Goal: Transaction & Acquisition: Book appointment/travel/reservation

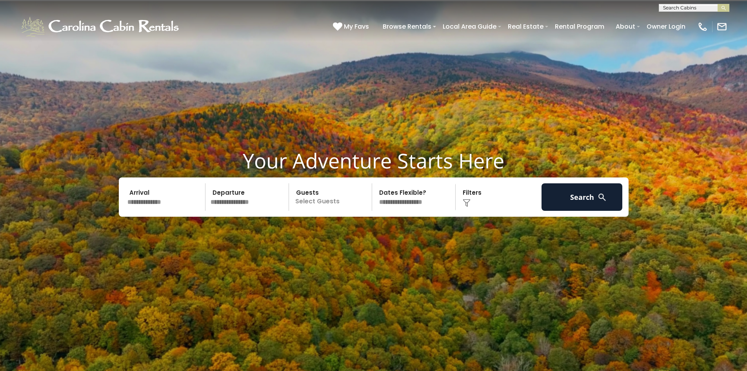
click at [186, 200] on input "text" at bounding box center [165, 196] width 81 height 27
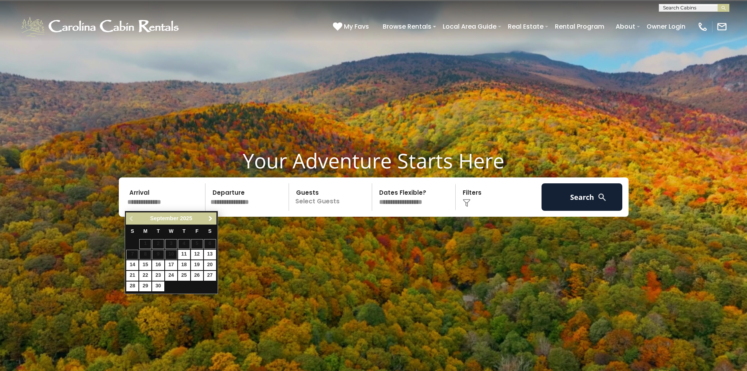
click at [207, 218] on span "Next" at bounding box center [210, 218] width 6 height 6
click at [208, 218] on span "Next" at bounding box center [210, 218] width 6 height 6
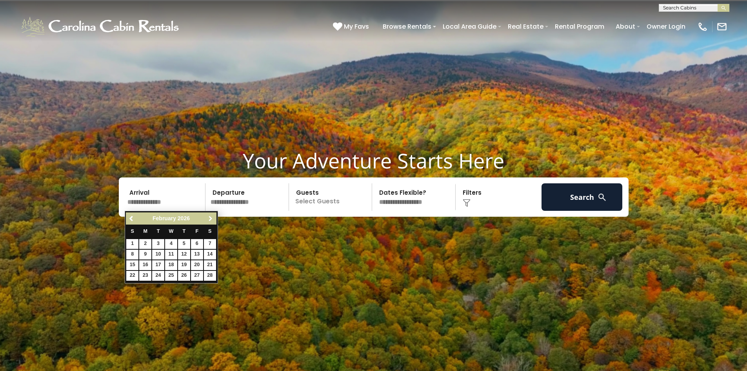
click at [208, 218] on span "Next" at bounding box center [210, 218] width 6 height 6
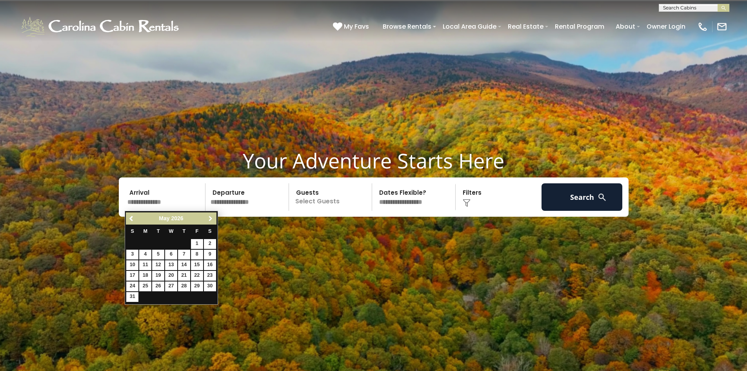
click at [208, 218] on span "Next" at bounding box center [210, 218] width 6 height 6
click at [169, 244] on link "1" at bounding box center [171, 244] width 12 height 10
type input "******"
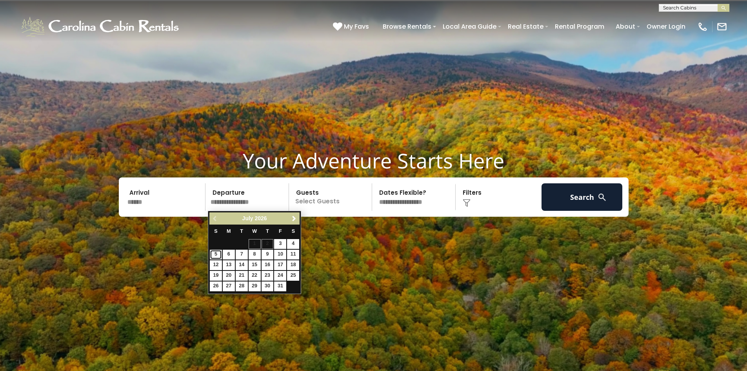
click at [216, 254] on link "5" at bounding box center [216, 254] width 12 height 10
type input "******"
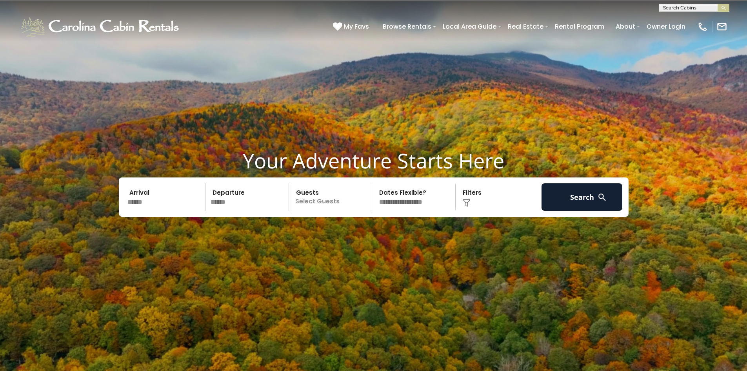
click at [321, 203] on p "Select Guests" at bounding box center [331, 196] width 81 height 27
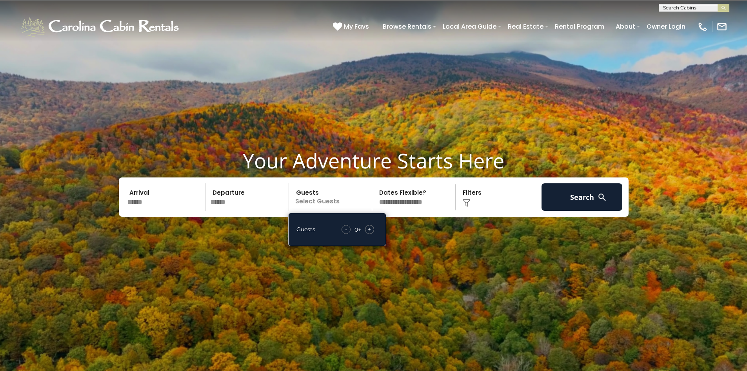
click at [372, 229] on div "+" at bounding box center [369, 229] width 9 height 9
click at [370, 229] on span "+" at bounding box center [369, 229] width 3 height 8
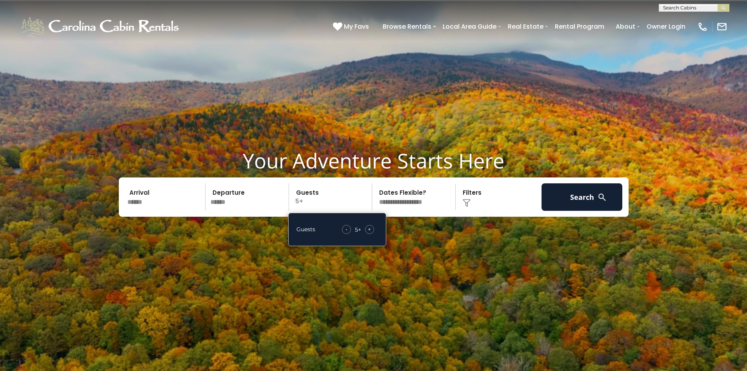
click at [370, 229] on span "+" at bounding box center [369, 229] width 3 height 8
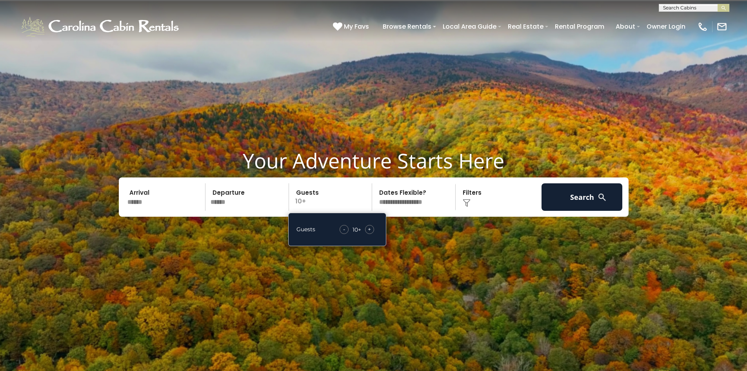
click at [370, 229] on span "+" at bounding box center [369, 229] width 3 height 8
click at [370, 230] on span "+" at bounding box center [369, 229] width 3 height 8
click at [466, 200] on img at bounding box center [467, 203] width 8 height 8
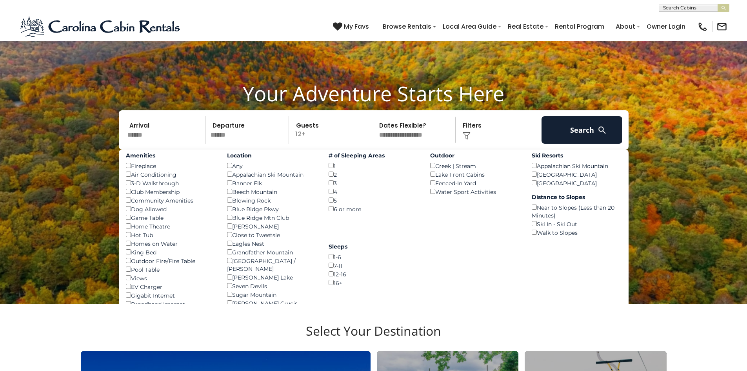
scroll to position [78, 0]
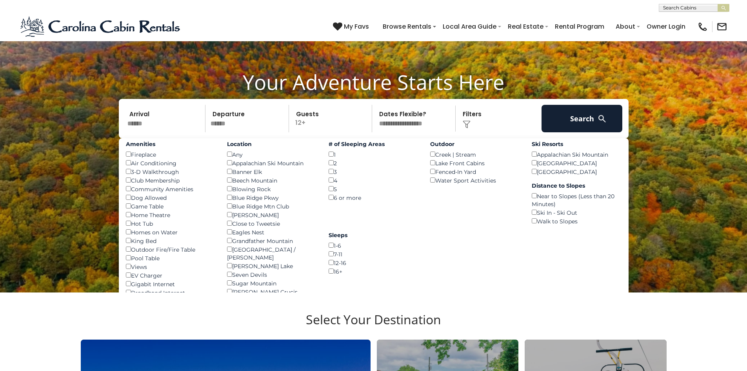
click at [475, 244] on div "Amenities Fireplace () Air Conditioning () 3-D Walkthrough () Club Membership (…" at bounding box center [374, 252] width 510 height 229
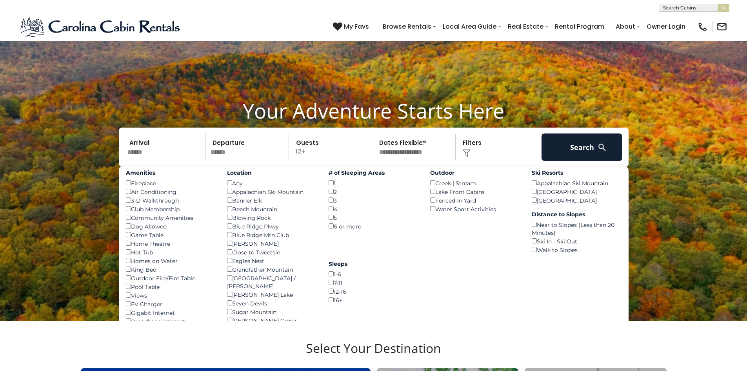
scroll to position [39, 0]
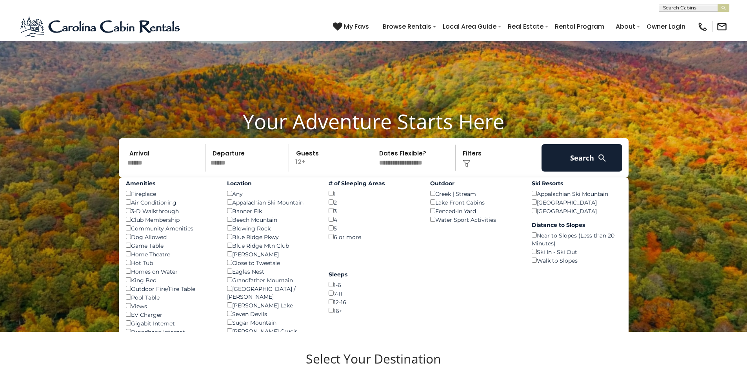
click at [93, 292] on img at bounding box center [373, 171] width 747 height 420
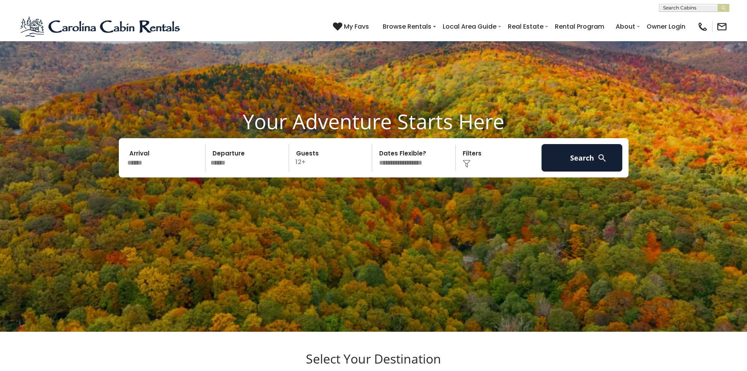
click at [142, 156] on input "******" at bounding box center [165, 157] width 81 height 27
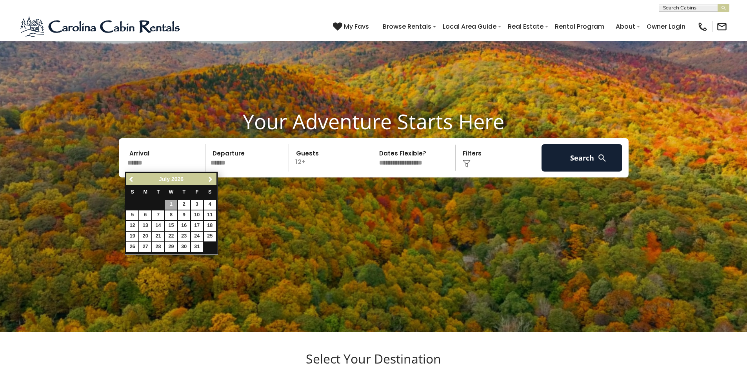
click at [465, 166] on img at bounding box center [467, 164] width 8 height 8
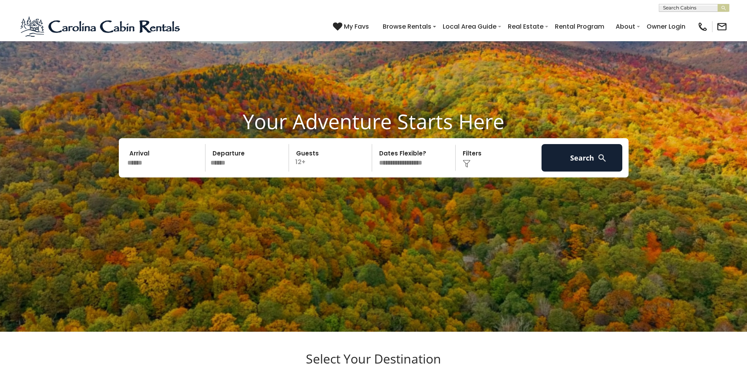
click at [468, 165] on img at bounding box center [467, 164] width 8 height 8
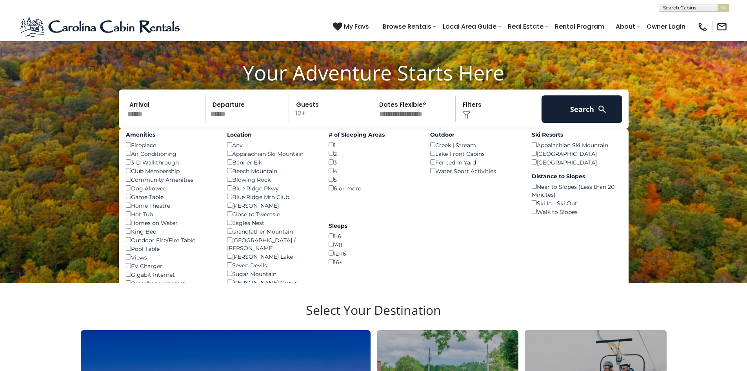
scroll to position [157, 0]
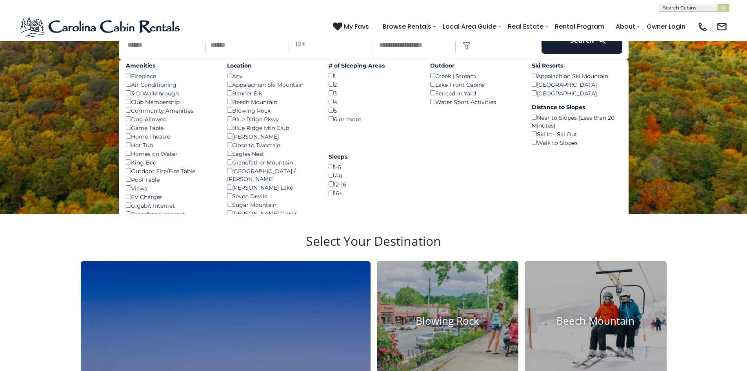
click at [202, 198] on div "EV Charger ()" at bounding box center [171, 196] width 90 height 9
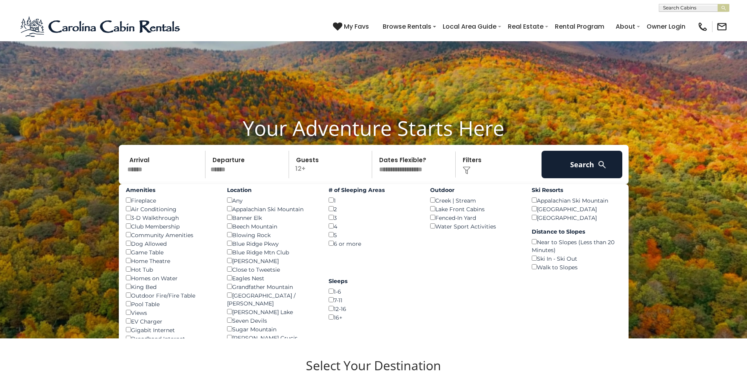
scroll to position [0, 0]
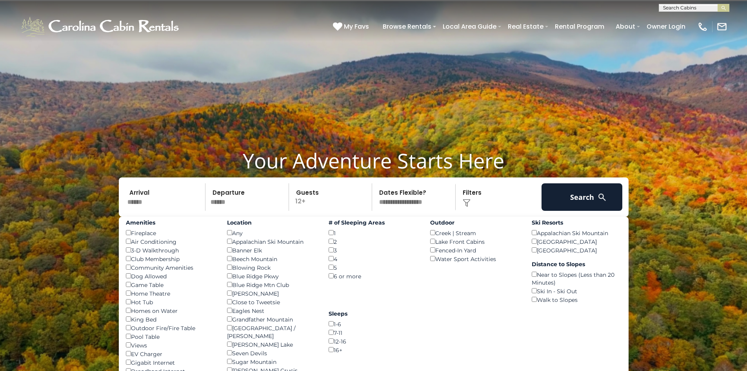
click at [448, 328] on div "Amenities Fireplace () Air Conditioning () 3-D Walkthrough () Club Membership (…" at bounding box center [374, 330] width 510 height 229
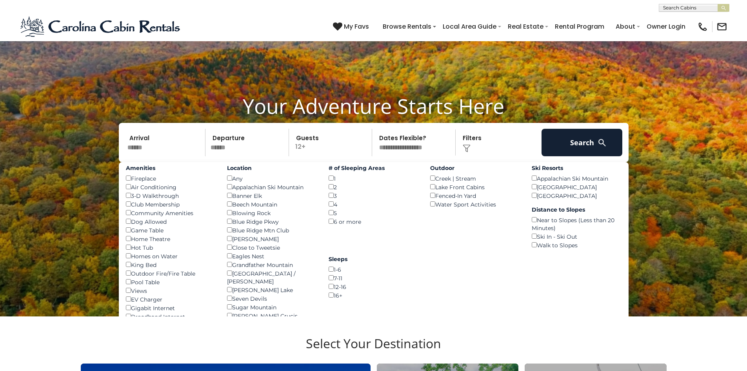
scroll to position [78, 0]
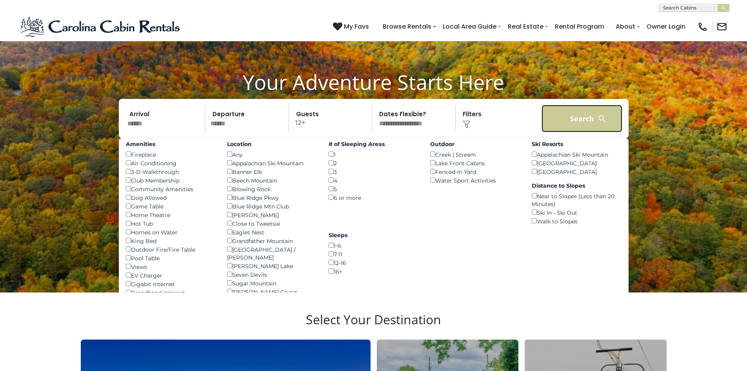
click at [584, 122] on button "Search" at bounding box center [582, 118] width 81 height 27
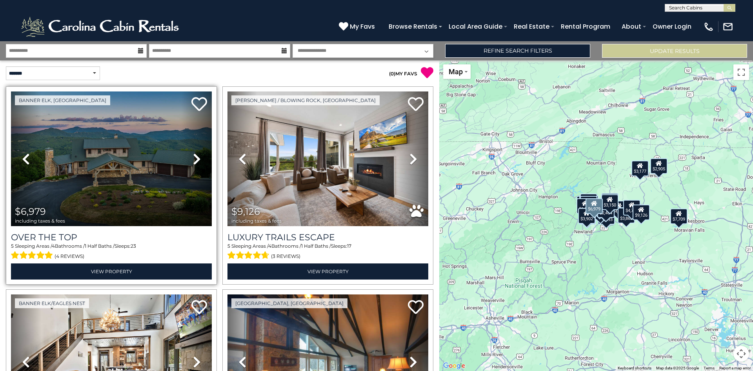
click at [197, 161] on icon at bounding box center [197, 159] width 8 height 13
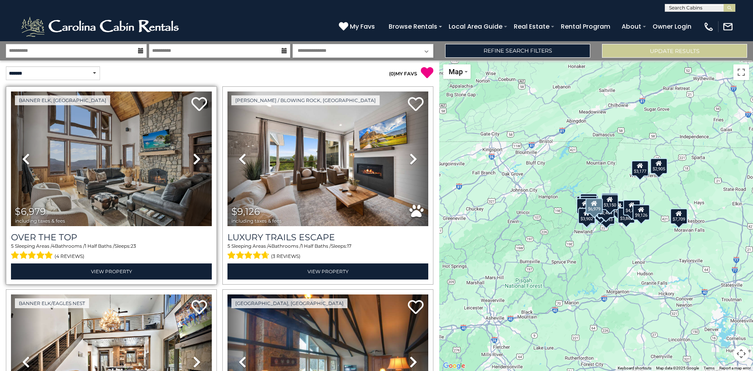
click at [197, 161] on icon at bounding box center [197, 159] width 8 height 13
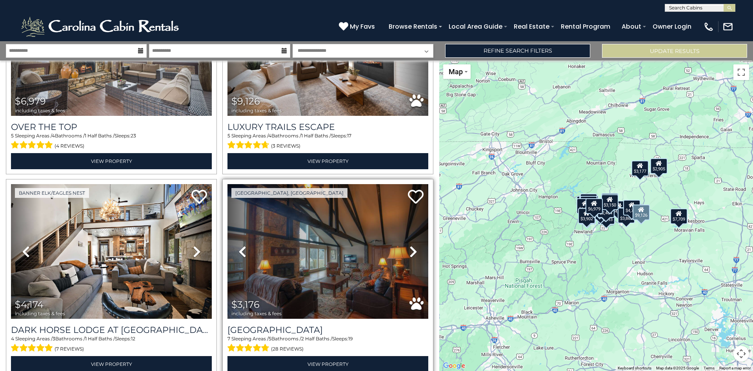
scroll to position [196, 0]
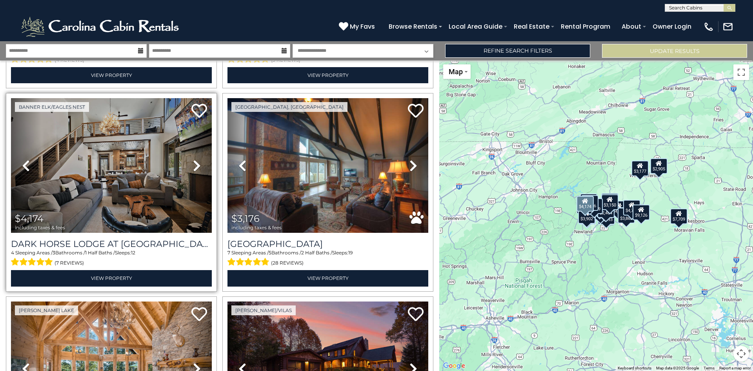
click at [195, 164] on icon at bounding box center [197, 165] width 8 height 13
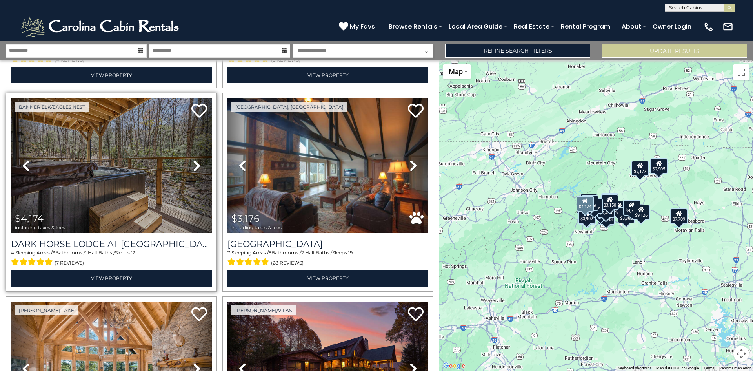
click at [195, 164] on icon at bounding box center [197, 165] width 8 height 13
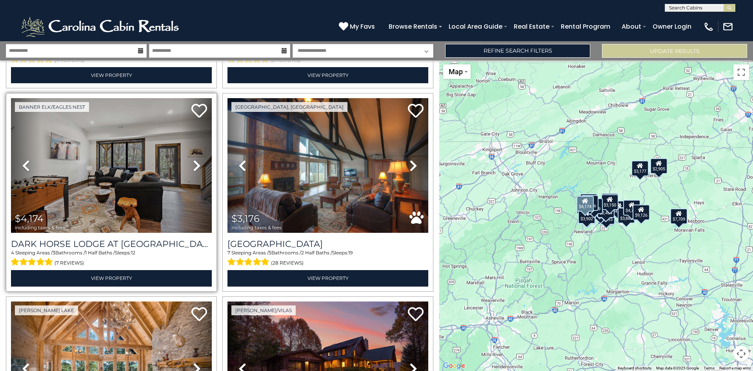
click at [195, 164] on icon at bounding box center [197, 165] width 8 height 13
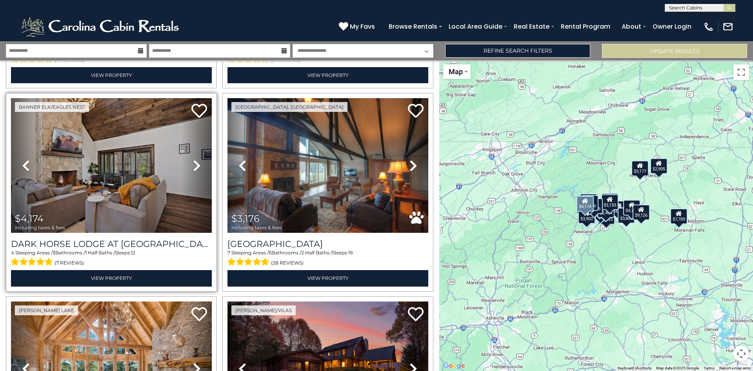
click at [195, 164] on icon at bounding box center [197, 165] width 8 height 13
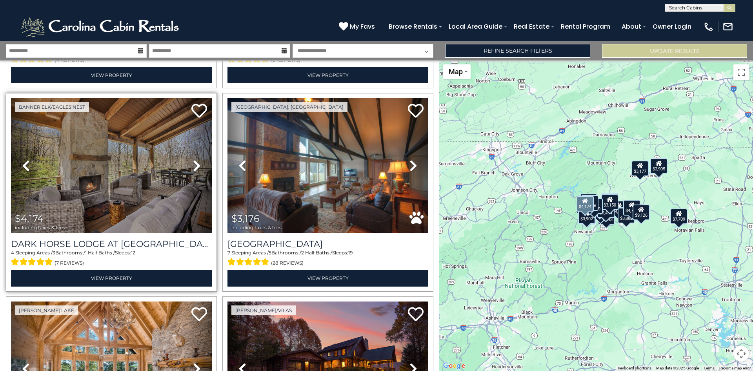
click at [195, 164] on icon at bounding box center [197, 165] width 8 height 13
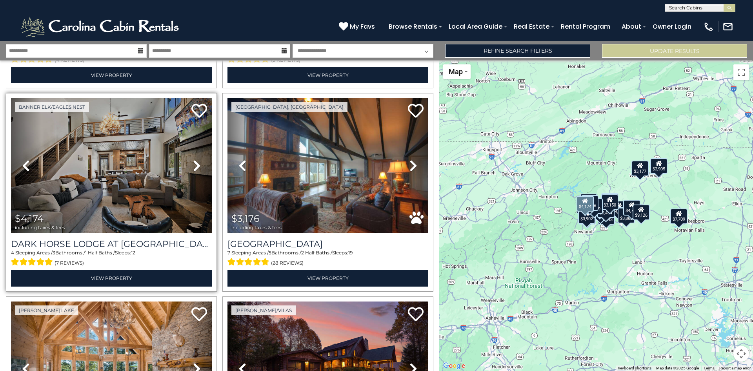
click at [195, 164] on icon at bounding box center [197, 165] width 8 height 13
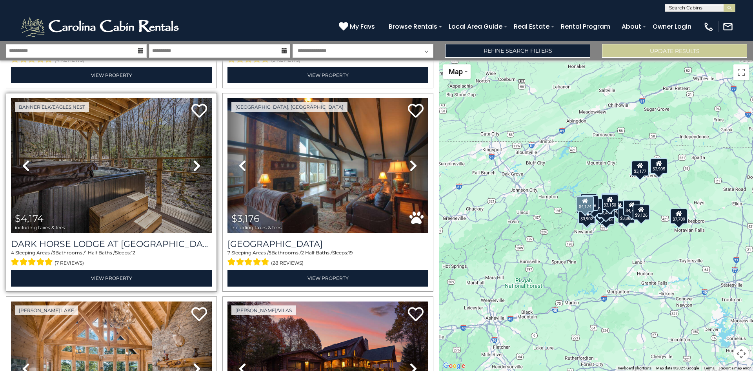
click at [195, 164] on icon at bounding box center [197, 165] width 8 height 13
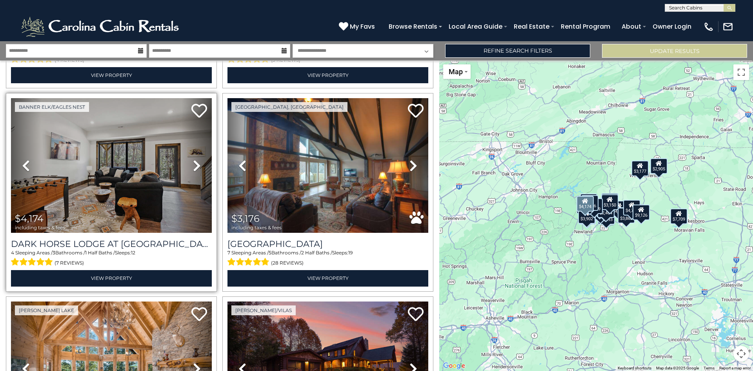
click at [195, 164] on icon at bounding box center [197, 165] width 8 height 13
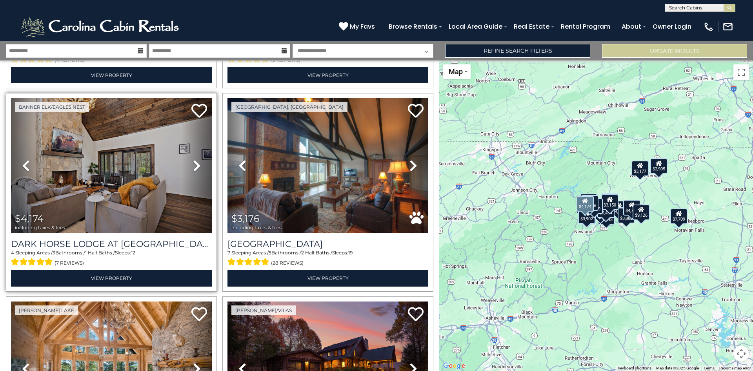
click at [195, 164] on icon at bounding box center [197, 165] width 8 height 13
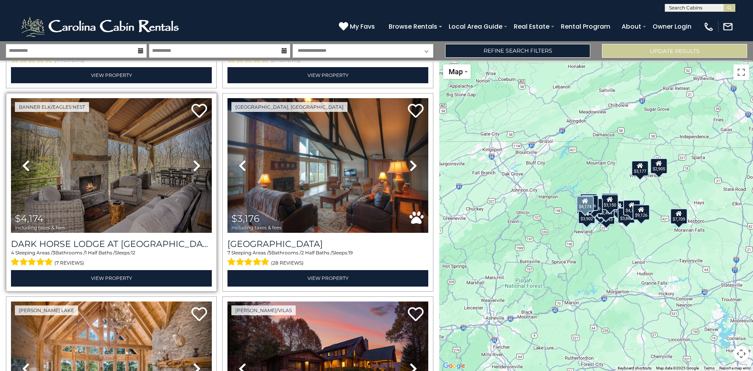
click at [195, 164] on icon at bounding box center [197, 165] width 8 height 13
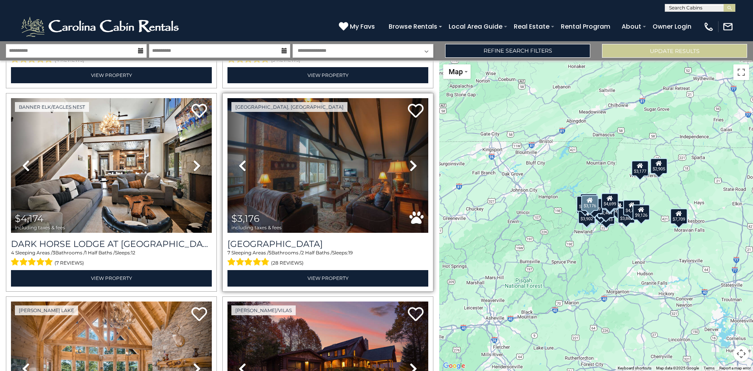
click at [409, 164] on icon at bounding box center [413, 165] width 8 height 13
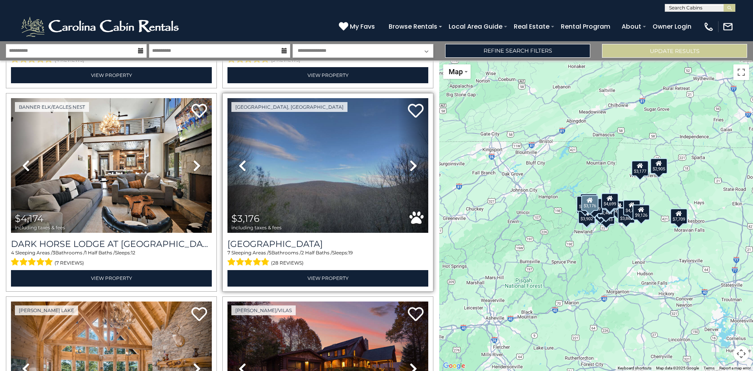
click at [409, 164] on icon at bounding box center [413, 165] width 8 height 13
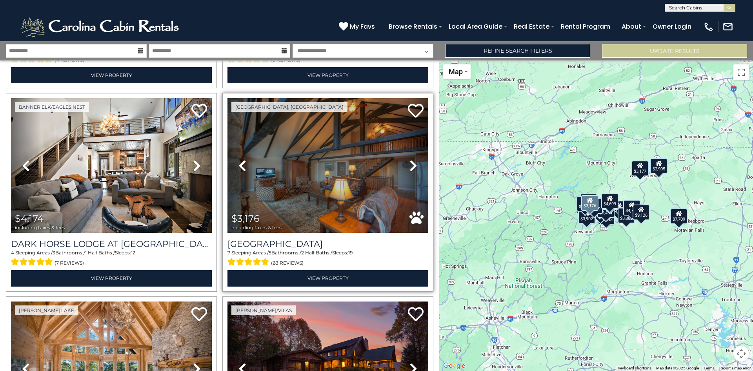
click at [409, 164] on icon at bounding box center [413, 165] width 8 height 13
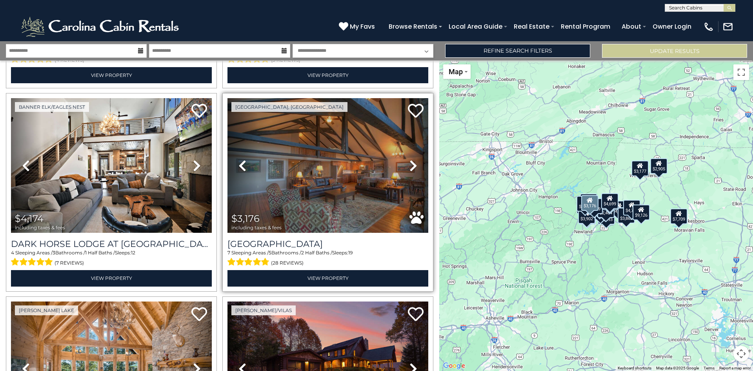
click at [409, 164] on icon at bounding box center [413, 165] width 8 height 13
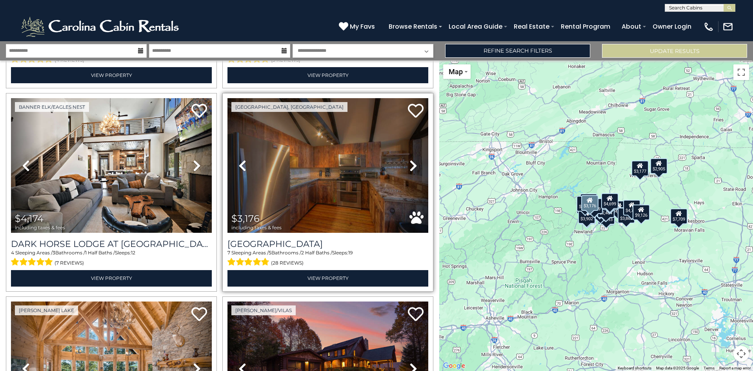
click at [409, 164] on icon at bounding box center [413, 165] width 8 height 13
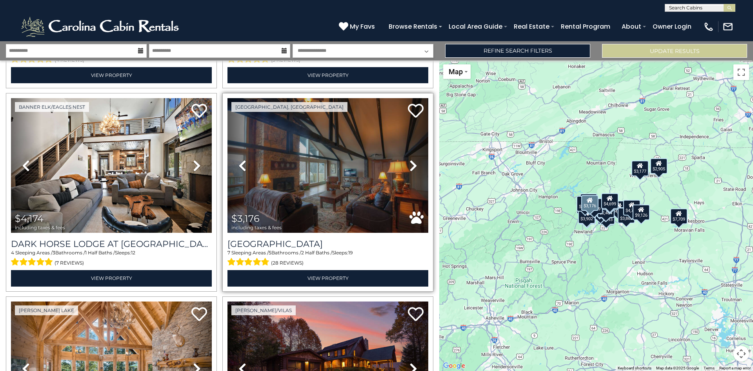
click at [409, 164] on icon at bounding box center [413, 165] width 8 height 13
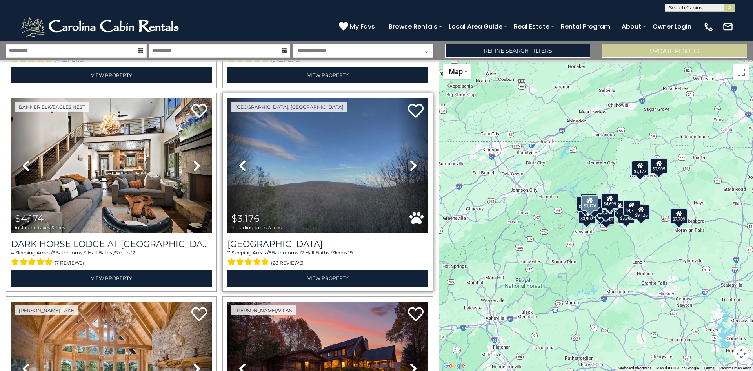
click at [409, 164] on icon at bounding box center [413, 165] width 8 height 13
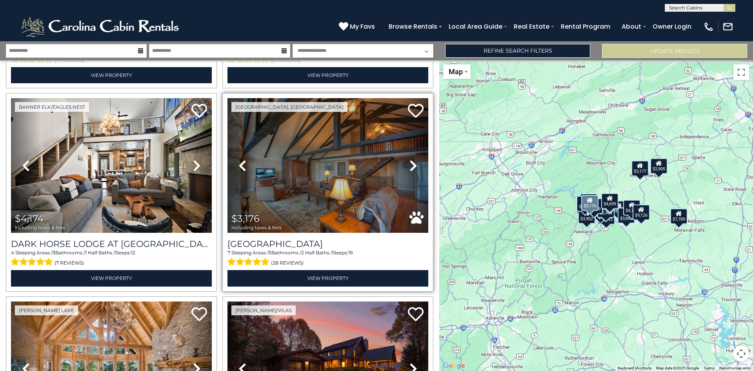
click at [409, 164] on icon at bounding box center [413, 165] width 8 height 13
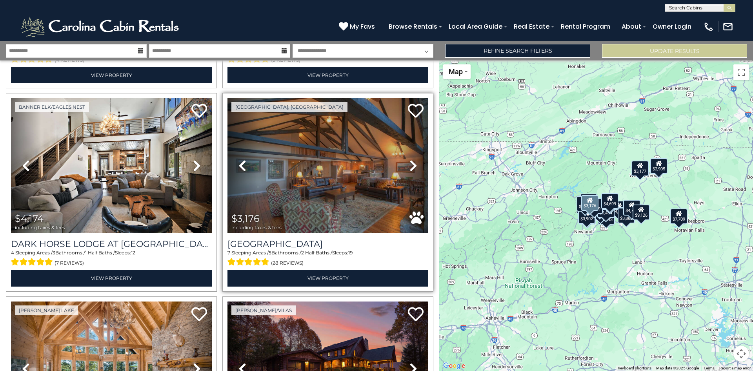
click at [409, 164] on icon at bounding box center [413, 165] width 8 height 13
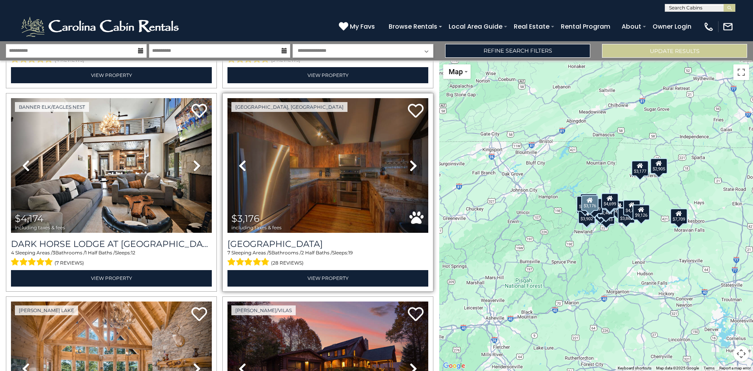
click at [409, 164] on icon at bounding box center [413, 165] width 8 height 13
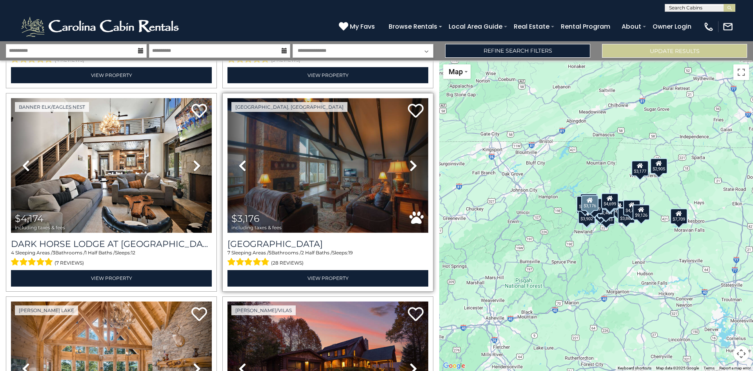
click at [352, 176] on img at bounding box center [327, 165] width 201 height 135
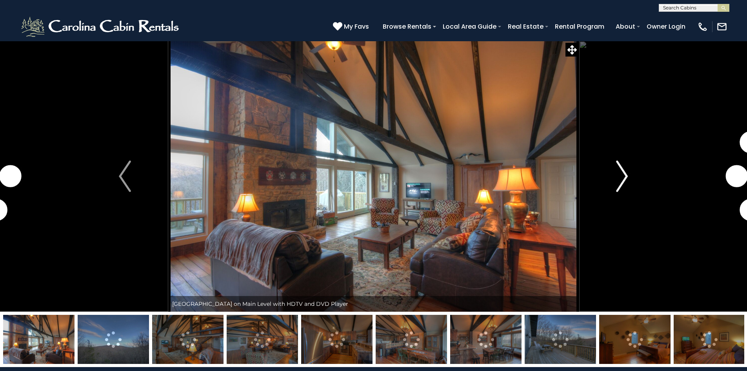
click at [624, 179] on img "Next" at bounding box center [622, 175] width 12 height 31
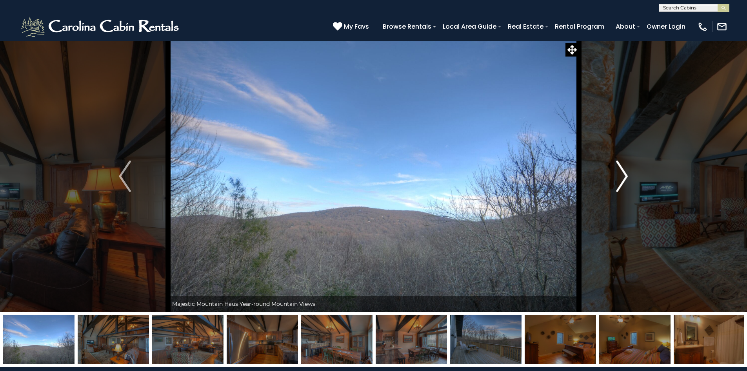
click at [624, 179] on img "Next" at bounding box center [622, 175] width 12 height 31
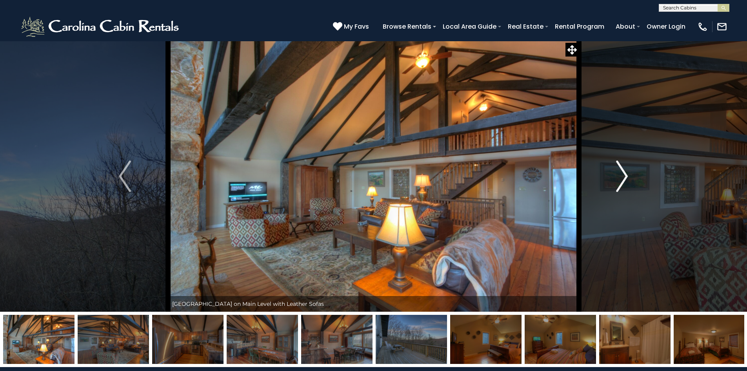
click at [624, 179] on img "Next" at bounding box center [622, 175] width 12 height 31
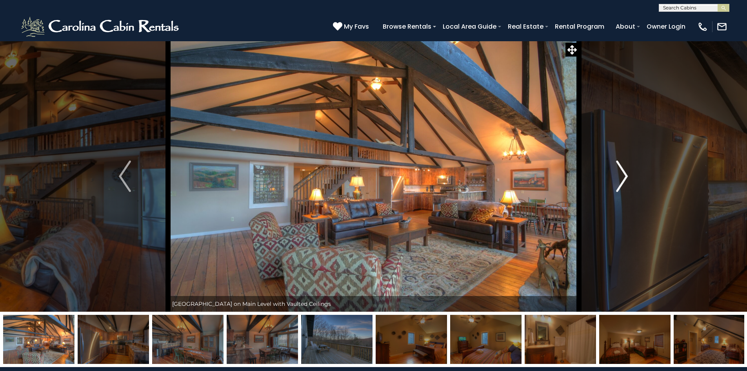
click at [624, 179] on img "Next" at bounding box center [622, 175] width 12 height 31
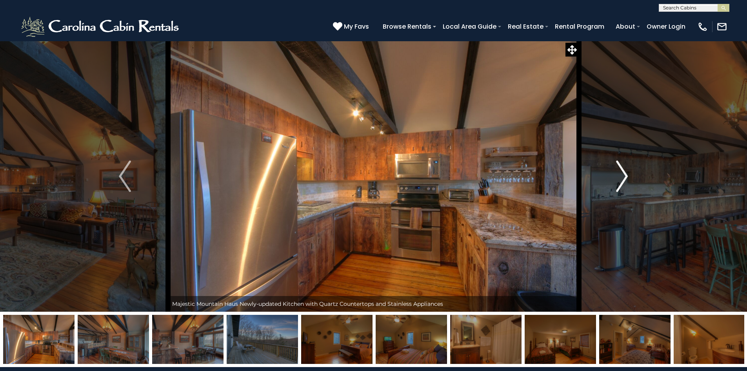
click at [624, 179] on img "Next" at bounding box center [622, 175] width 12 height 31
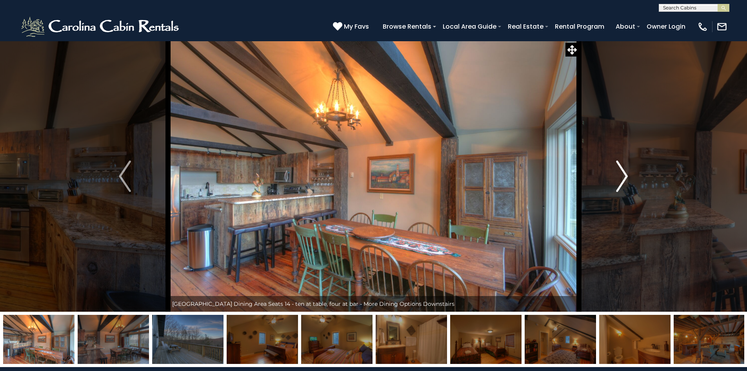
click at [624, 179] on img "Next" at bounding box center [622, 175] width 12 height 31
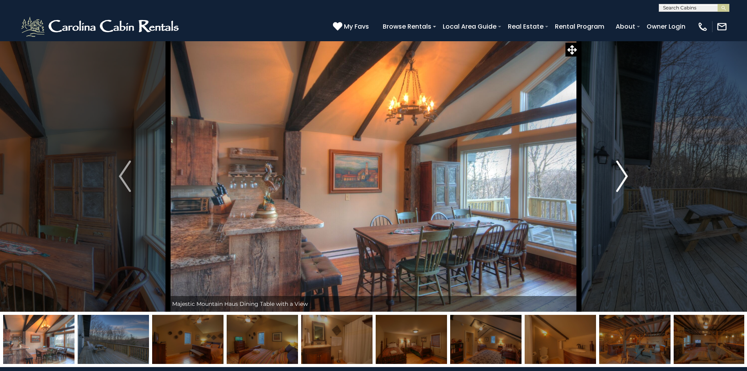
click at [624, 179] on img "Next" at bounding box center [622, 175] width 12 height 31
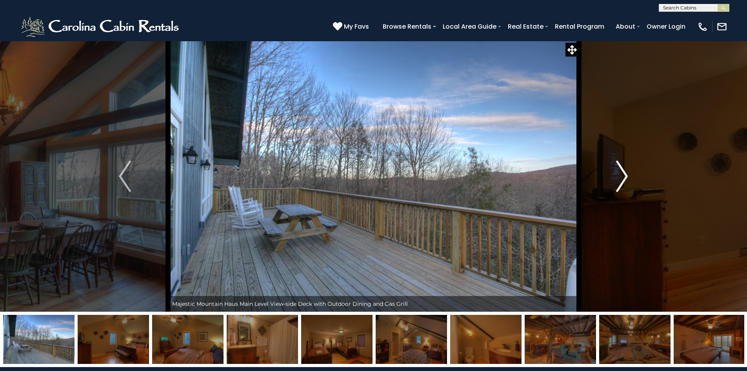
click at [624, 179] on img "Next" at bounding box center [622, 175] width 12 height 31
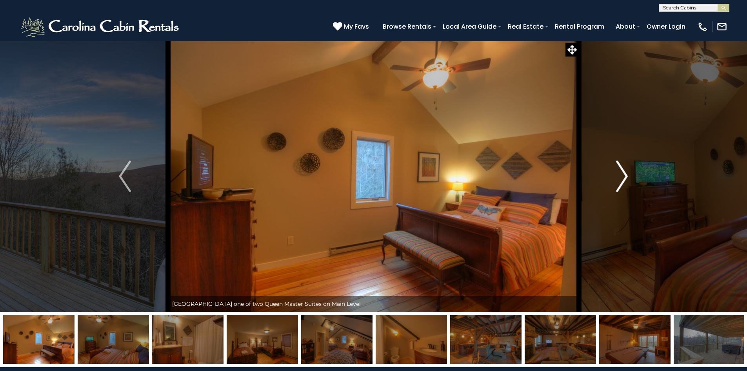
click at [624, 179] on img "Next" at bounding box center [622, 175] width 12 height 31
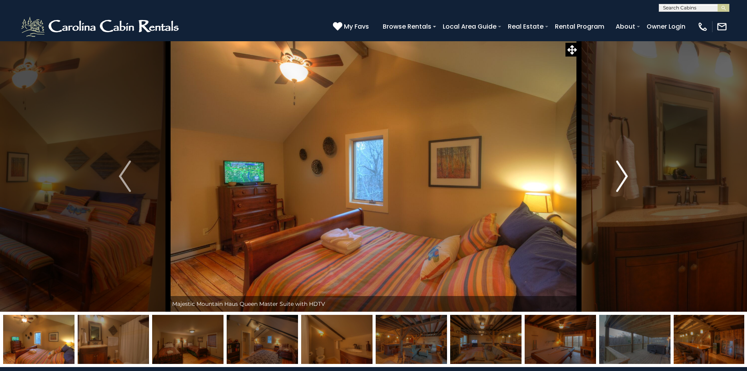
click at [624, 179] on img "Next" at bounding box center [622, 175] width 12 height 31
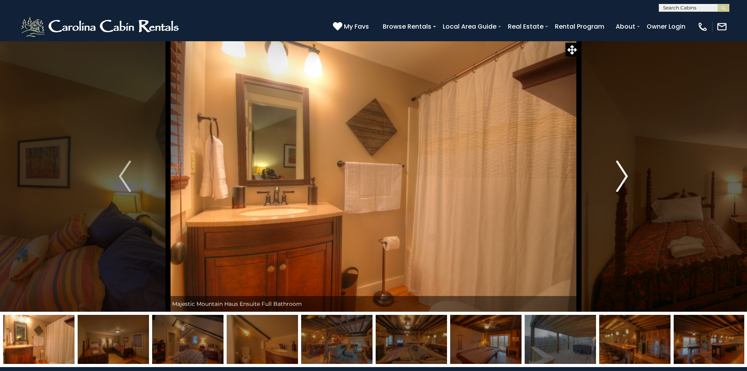
click at [624, 179] on img "Next" at bounding box center [622, 175] width 12 height 31
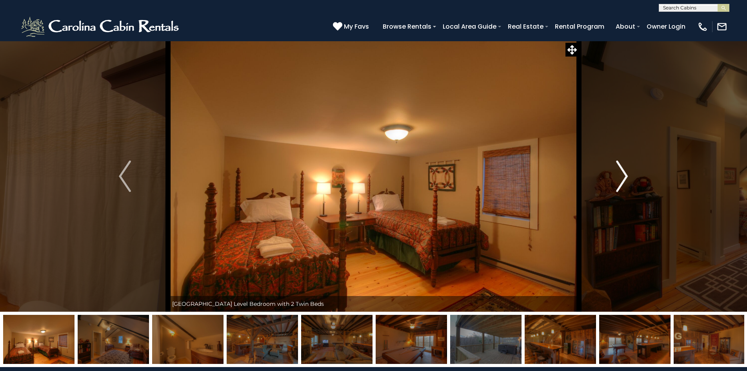
click at [624, 179] on img "Next" at bounding box center [622, 175] width 12 height 31
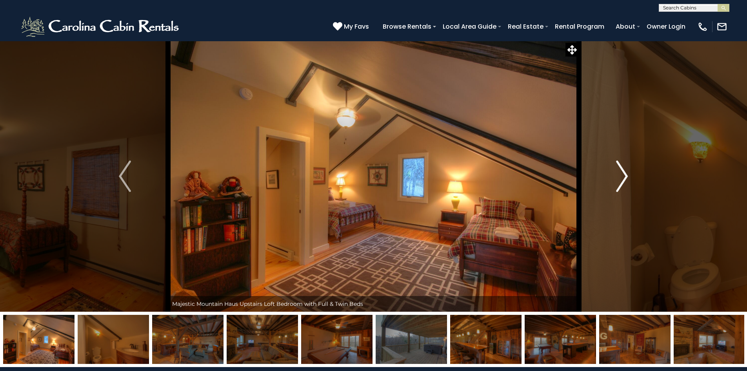
click at [624, 179] on img "Next" at bounding box center [622, 175] width 12 height 31
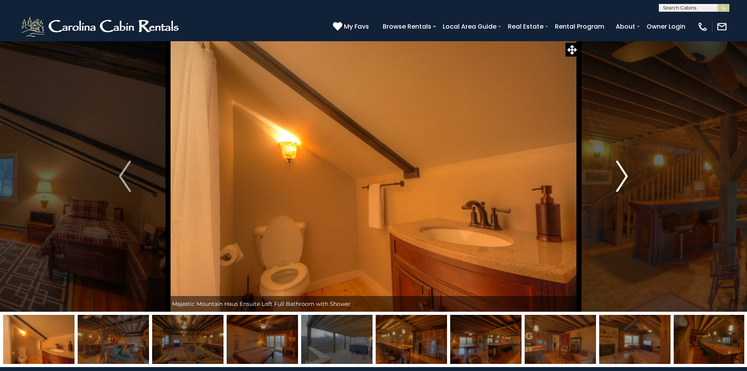
click at [624, 179] on img "Next" at bounding box center [622, 175] width 12 height 31
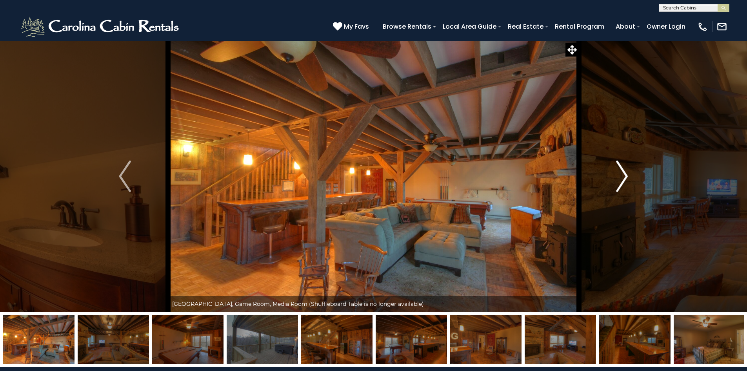
click at [624, 179] on img "Next" at bounding box center [622, 175] width 12 height 31
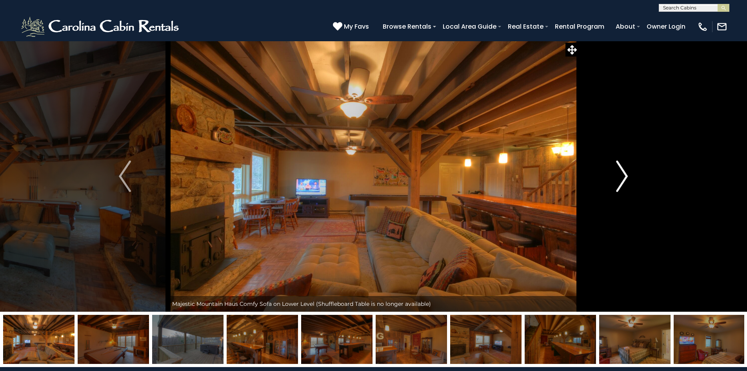
click at [624, 179] on img "Next" at bounding box center [622, 175] width 12 height 31
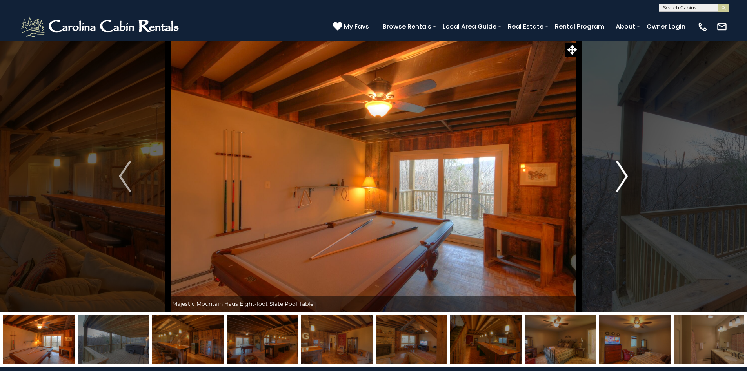
click at [624, 179] on img "Next" at bounding box center [622, 175] width 12 height 31
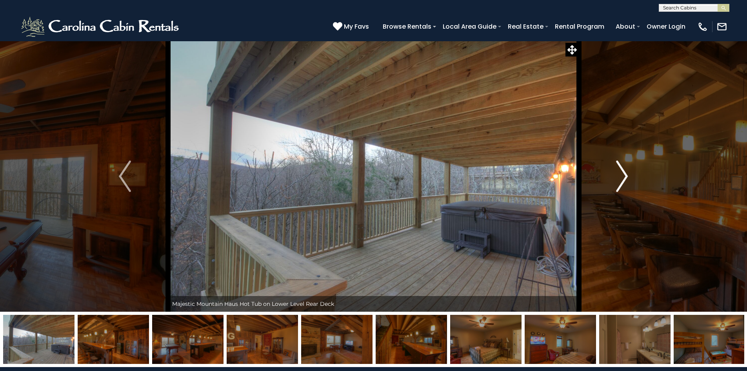
click at [624, 179] on img "Next" at bounding box center [622, 175] width 12 height 31
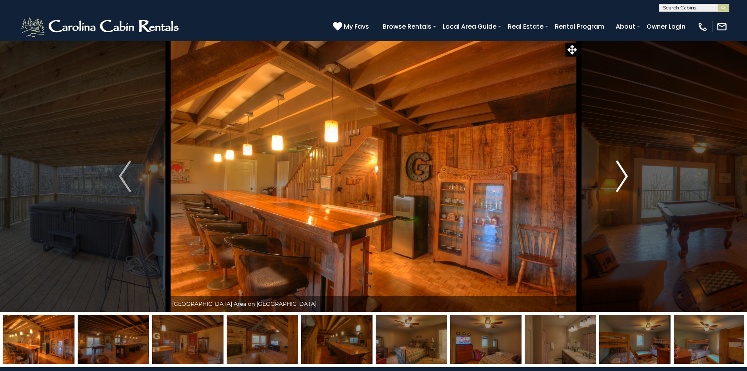
click at [624, 179] on img "Next" at bounding box center [622, 175] width 12 height 31
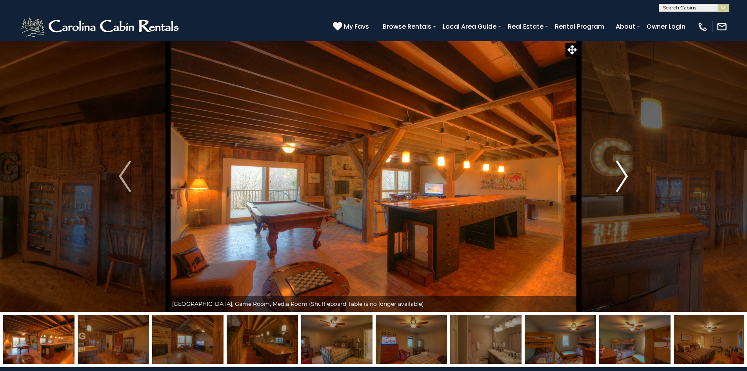
click at [624, 179] on img "Next" at bounding box center [622, 175] width 12 height 31
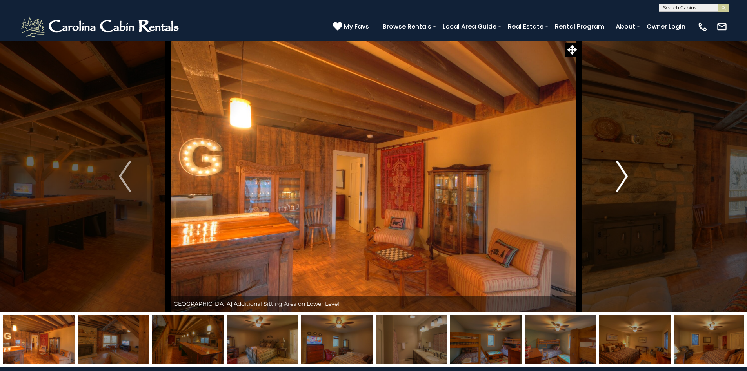
click at [624, 179] on img "Next" at bounding box center [622, 175] width 12 height 31
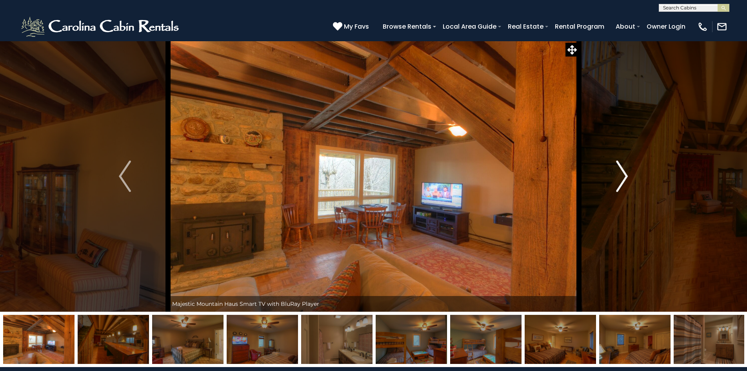
click at [624, 179] on img "Next" at bounding box center [622, 175] width 12 height 31
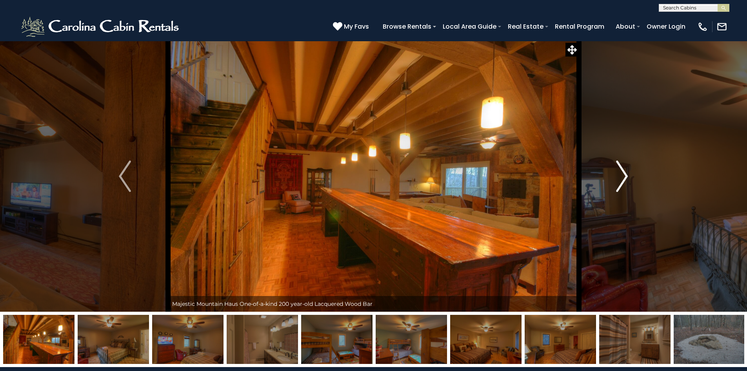
click at [624, 179] on img "Next" at bounding box center [622, 175] width 12 height 31
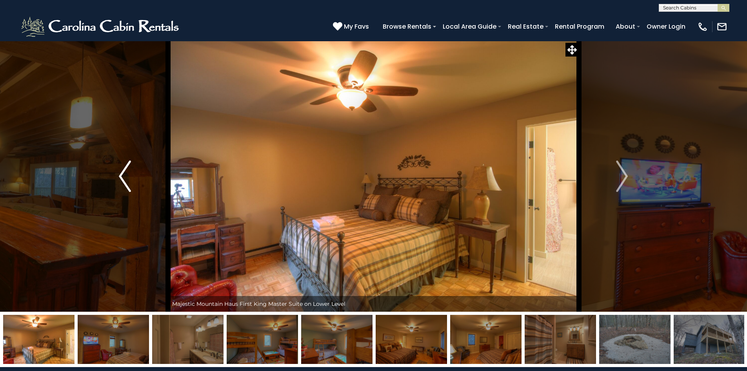
click at [116, 174] on button "Previous" at bounding box center [125, 176] width 86 height 271
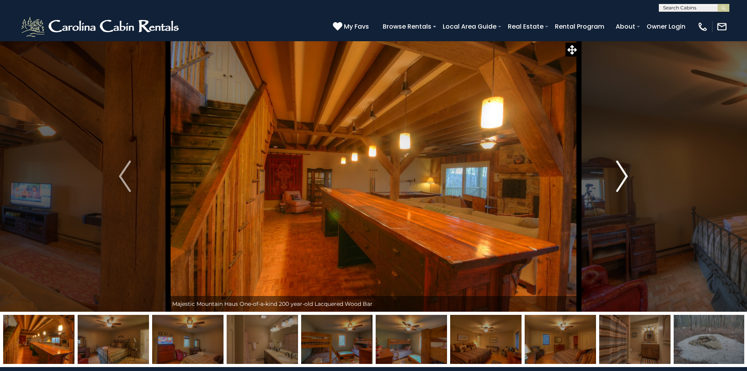
click at [623, 173] on img "Next" at bounding box center [622, 175] width 12 height 31
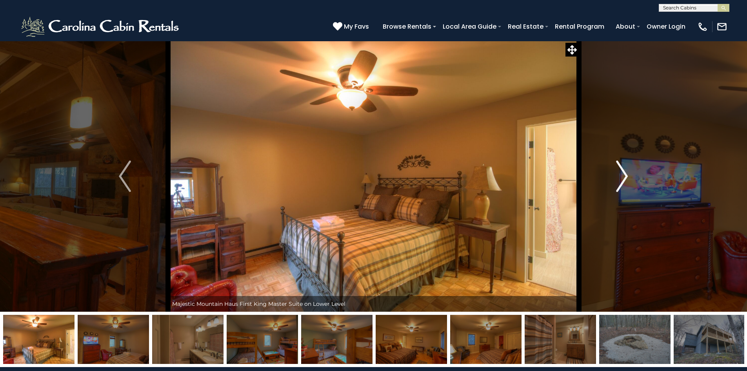
click at [623, 173] on img "Next" at bounding box center [622, 175] width 12 height 31
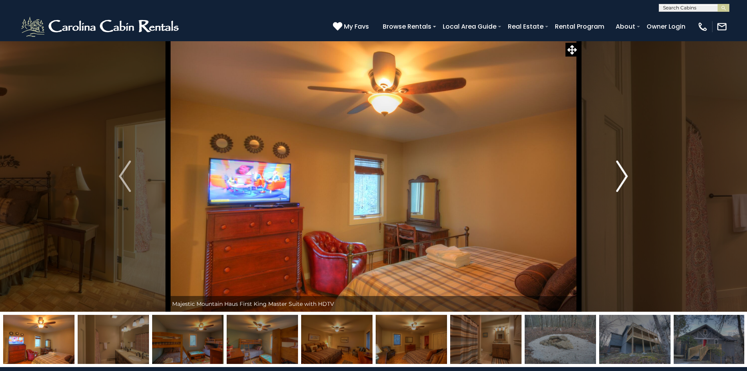
click at [623, 173] on img "Next" at bounding box center [622, 175] width 12 height 31
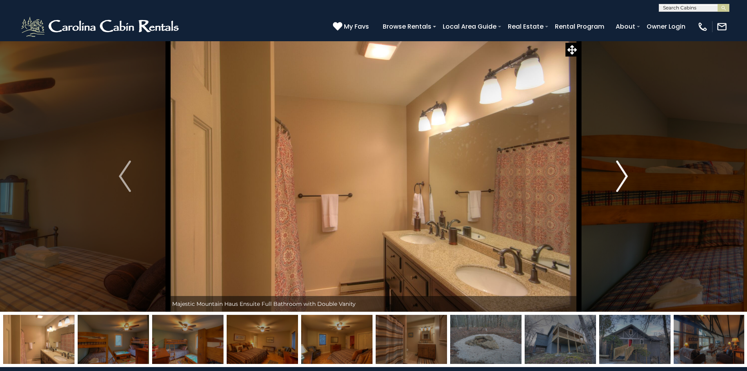
click at [623, 173] on img "Next" at bounding box center [622, 175] width 12 height 31
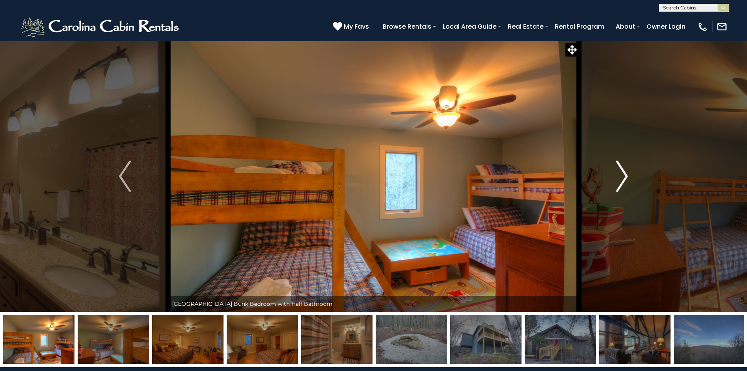
click at [623, 173] on img "Next" at bounding box center [622, 175] width 12 height 31
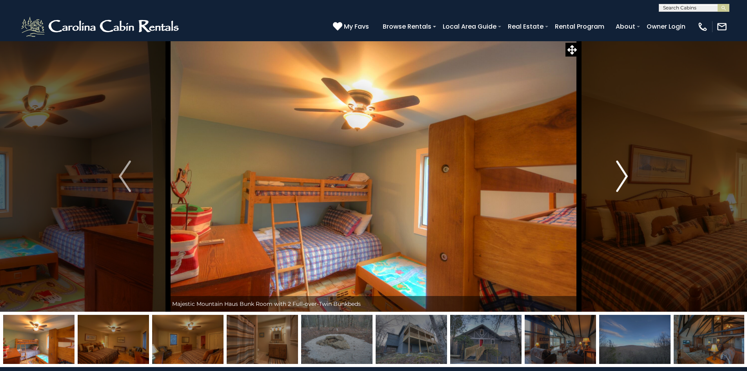
click at [623, 173] on img "Next" at bounding box center [622, 175] width 12 height 31
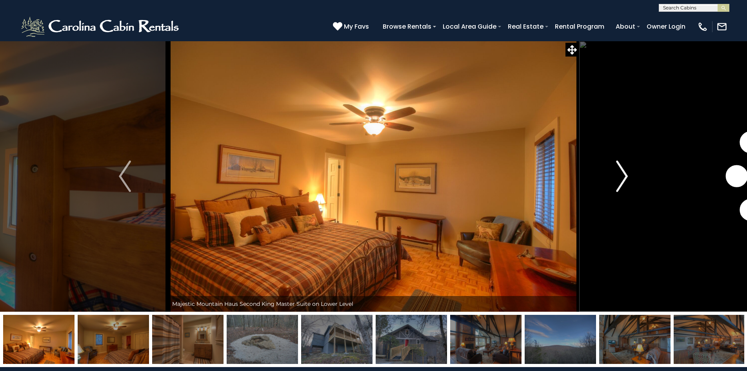
click at [623, 173] on img "Next" at bounding box center [622, 175] width 12 height 31
